Goal: Transaction & Acquisition: Purchase product/service

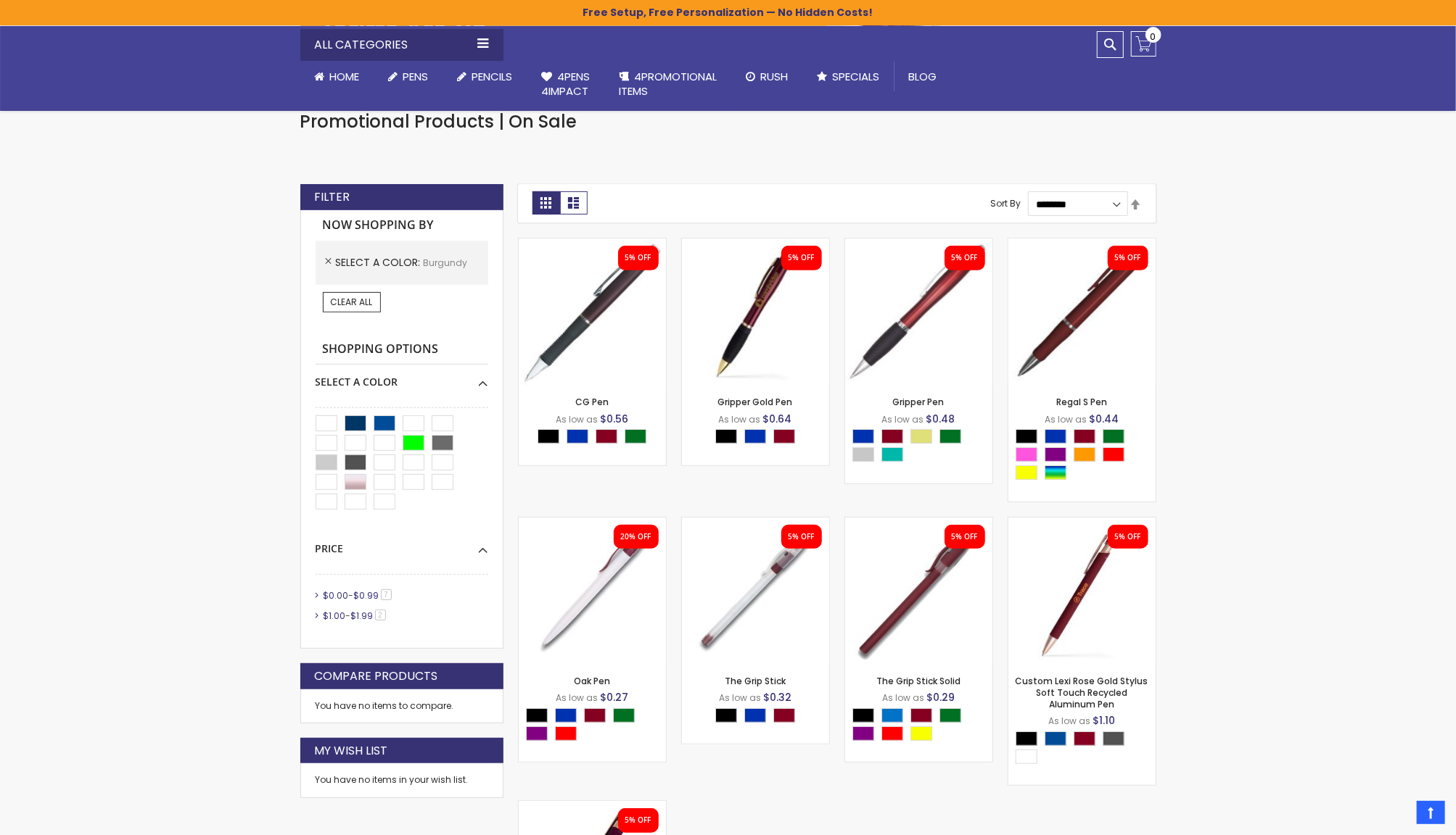
scroll to position [241, 0]
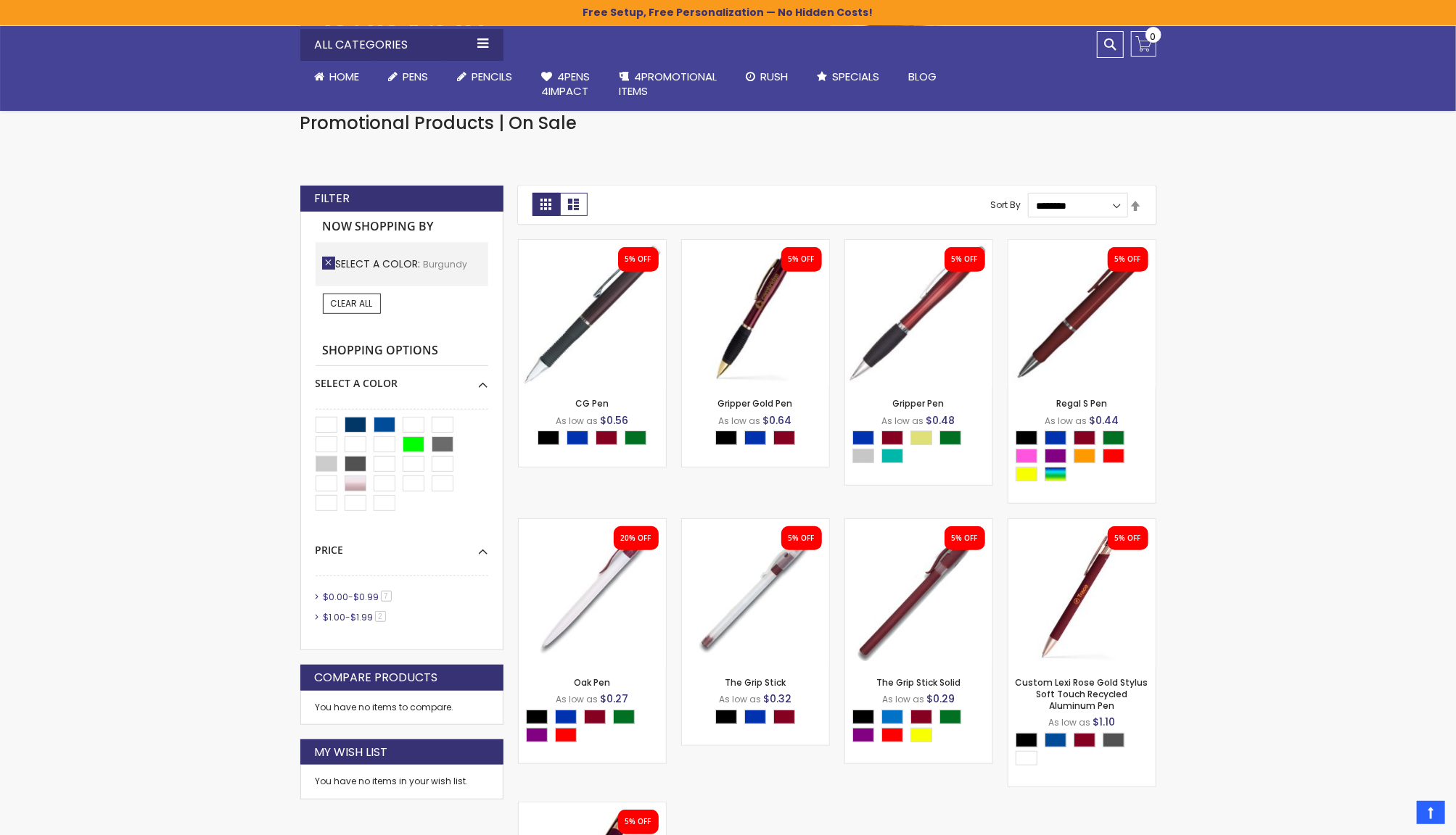
click at [327, 262] on link "Remove This Item" at bounding box center [328, 263] width 13 height 13
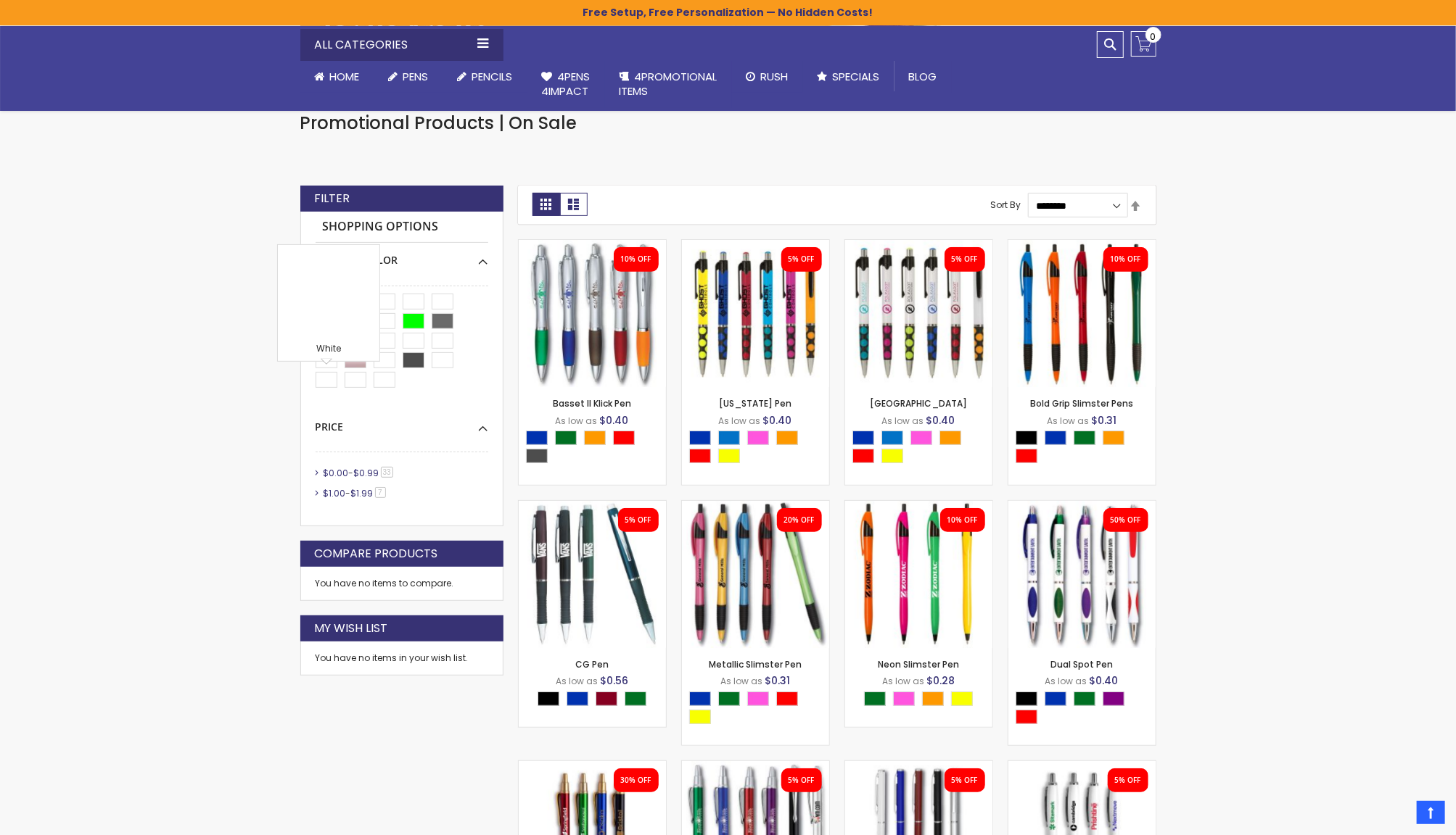
drag, startPoint x: 319, startPoint y: 383, endPoint x: 1299, endPoint y: 383, distance: 980.0
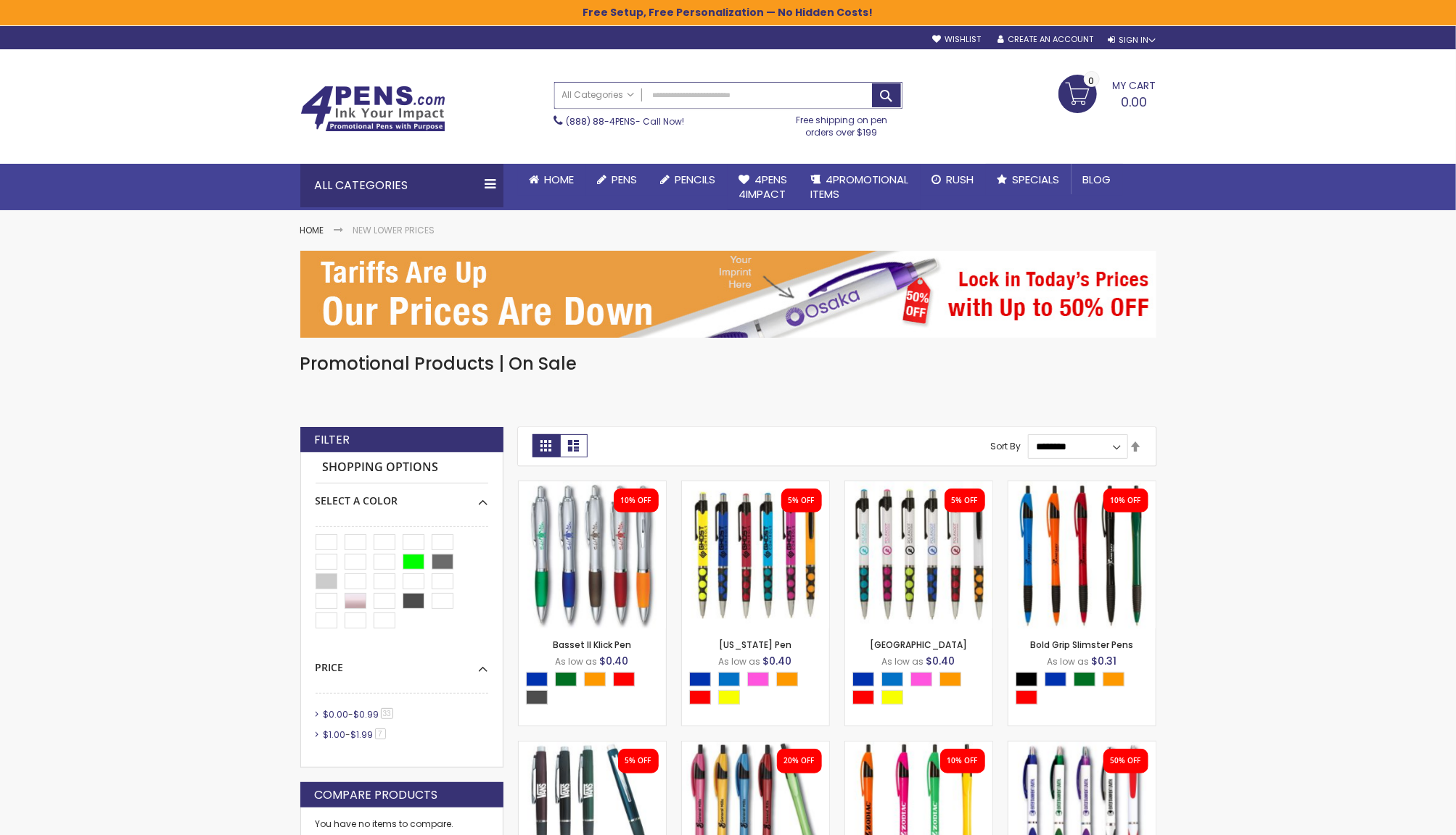
click at [713, 98] on input "Search" at bounding box center [728, 95] width 347 height 25
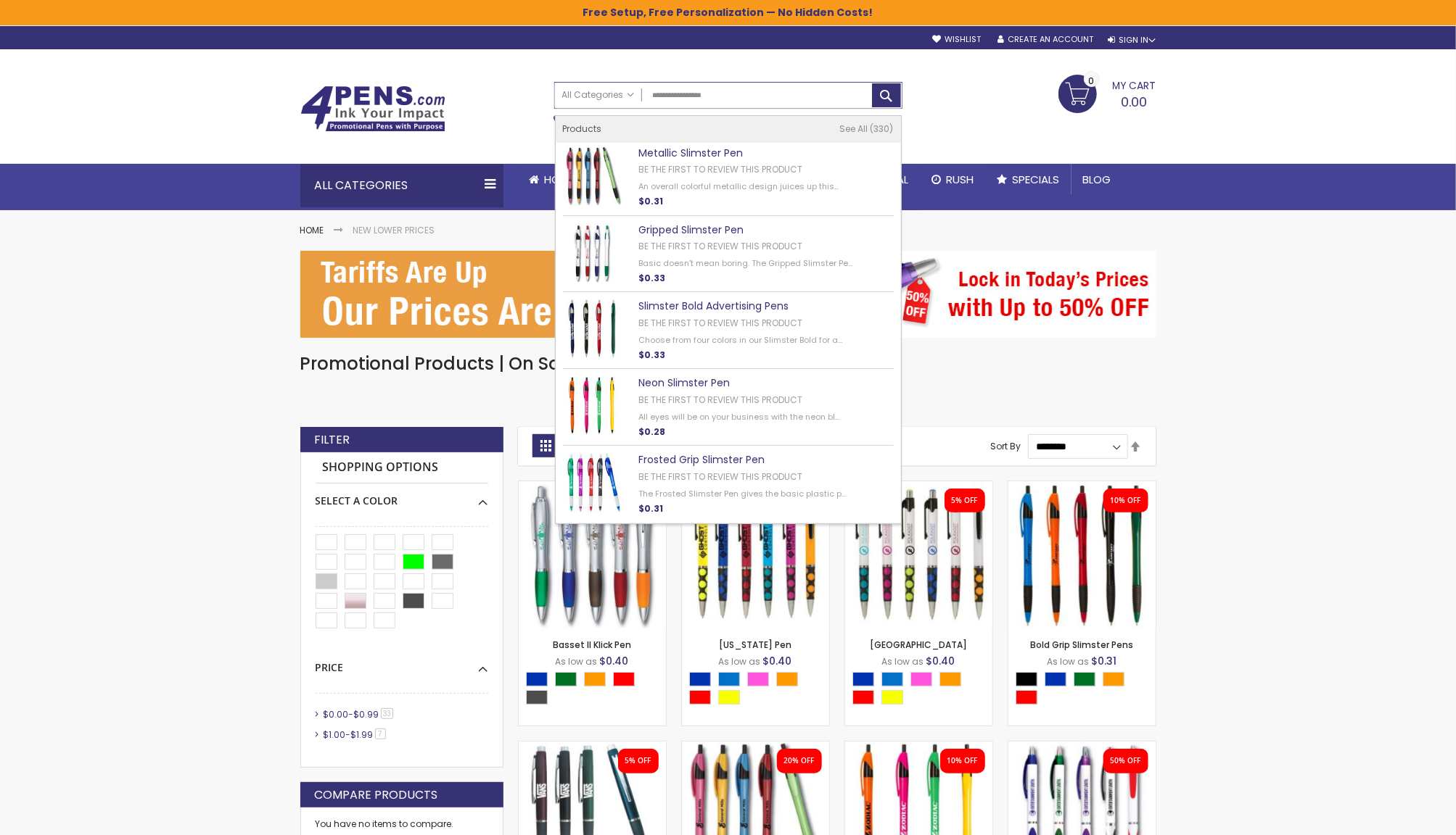
type input "**********"
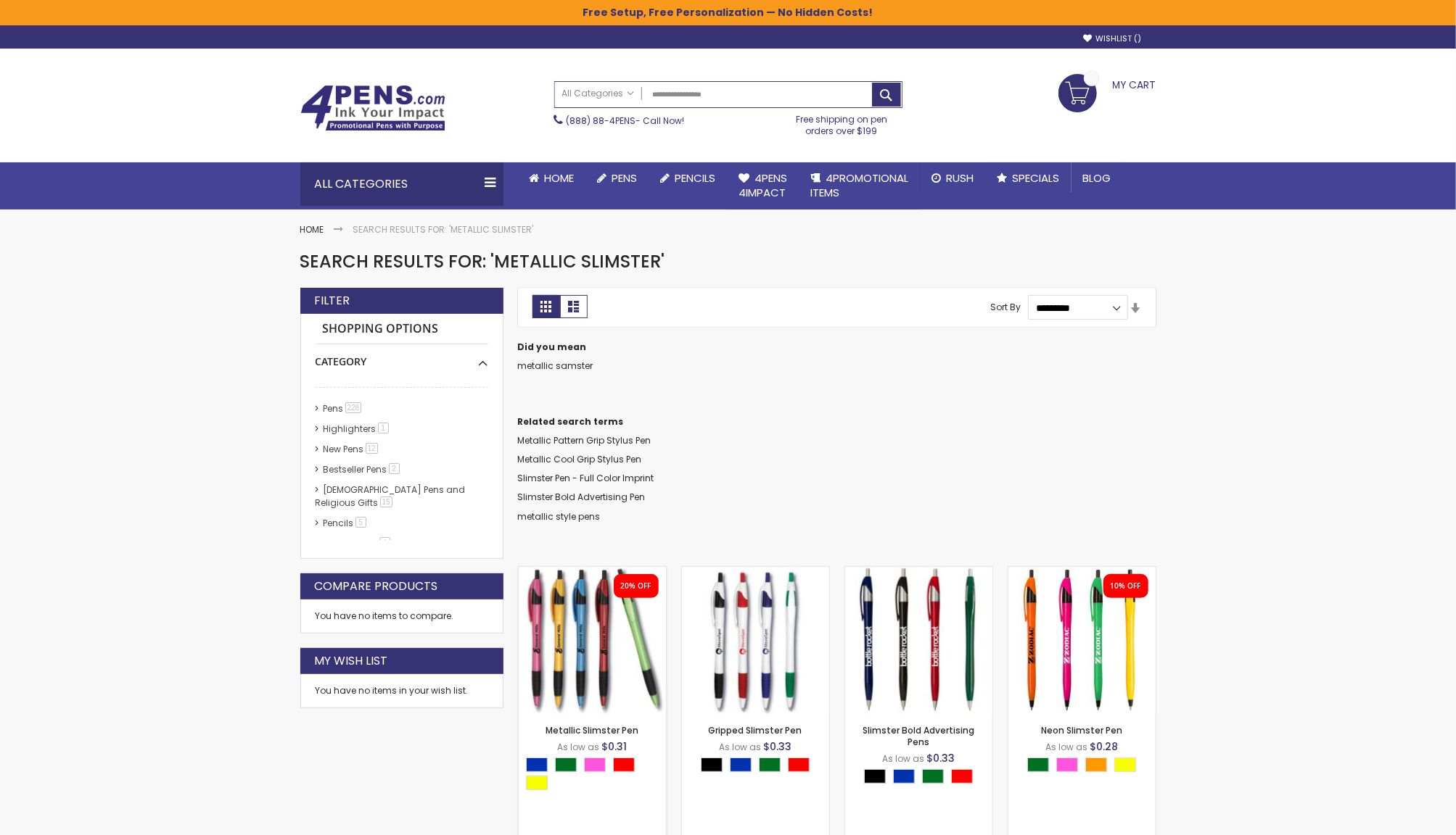
click at [571, 630] on img at bounding box center [592, 641] width 147 height 147
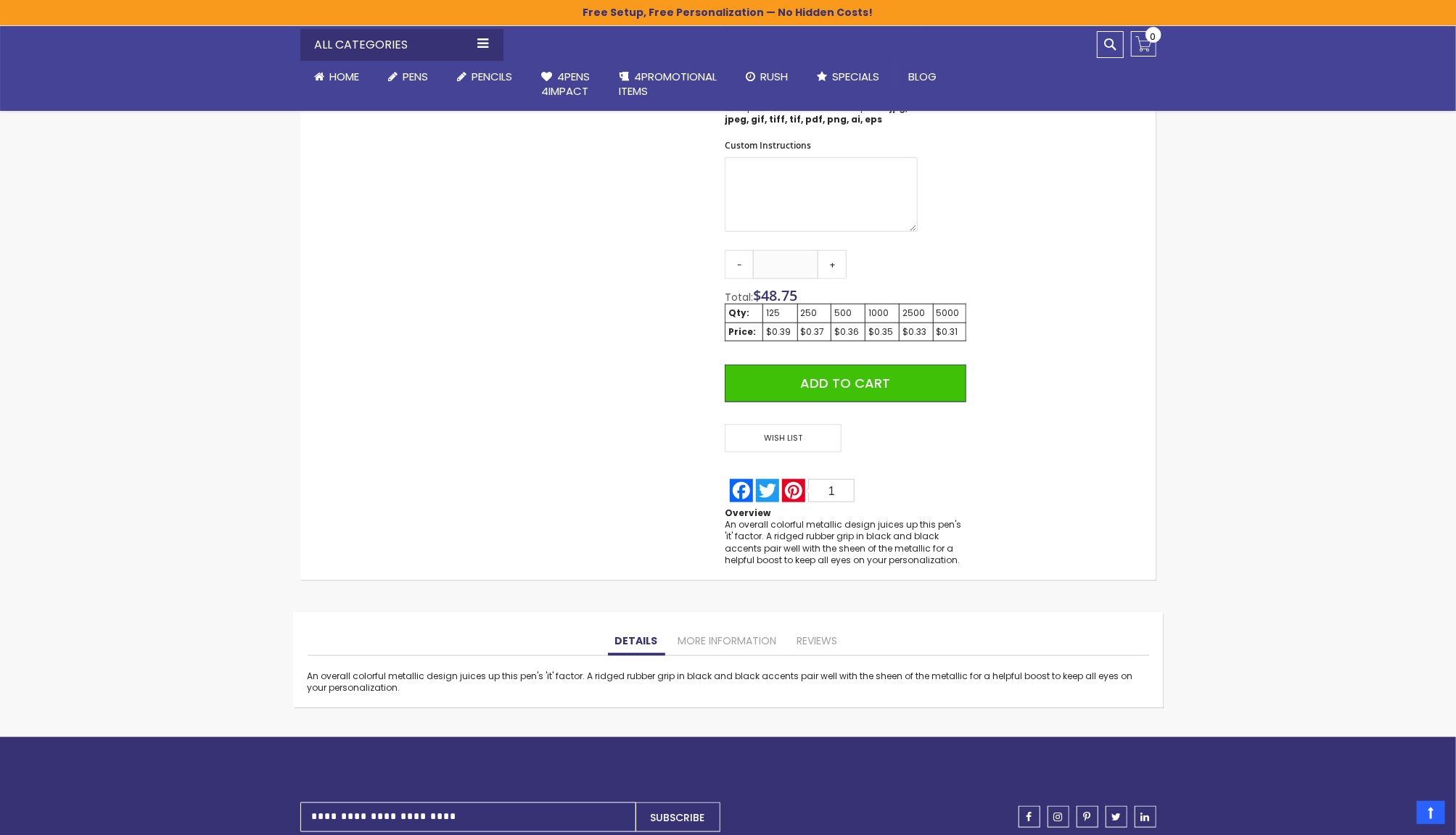
scroll to position [781, 0]
